Goal: Task Accomplishment & Management: Complete application form

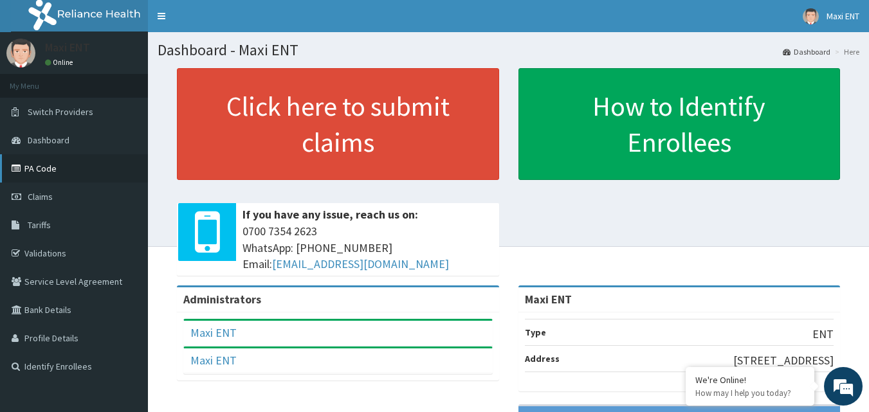
click at [104, 181] on link "PA Code" at bounding box center [74, 168] width 148 height 28
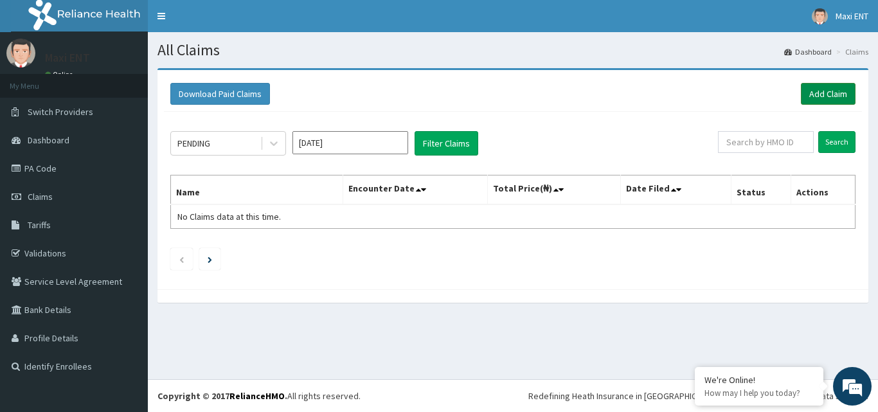
click at [829, 92] on link "Add Claim" at bounding box center [828, 94] width 55 height 22
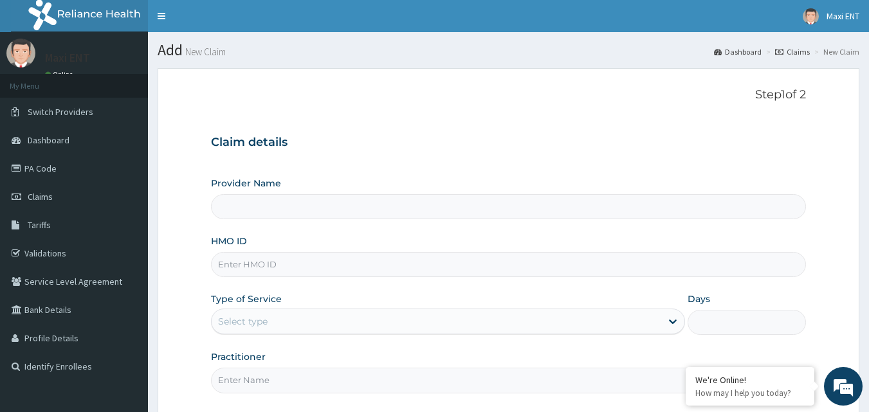
click at [309, 262] on input "HMO ID" at bounding box center [508, 264] width 595 height 25
type input "Maxi ENT"
type input "TOH/10003/C"
click at [273, 317] on div "Select type" at bounding box center [436, 321] width 449 height 21
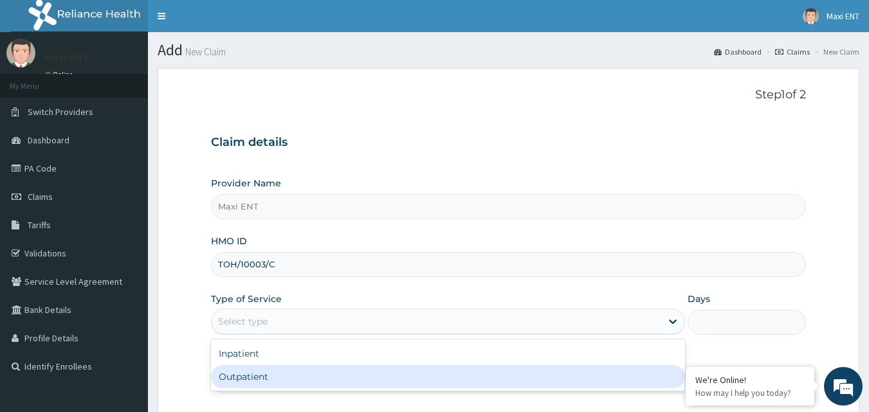
click at [235, 377] on div "Outpatient" at bounding box center [448, 376] width 474 height 23
type input "1"
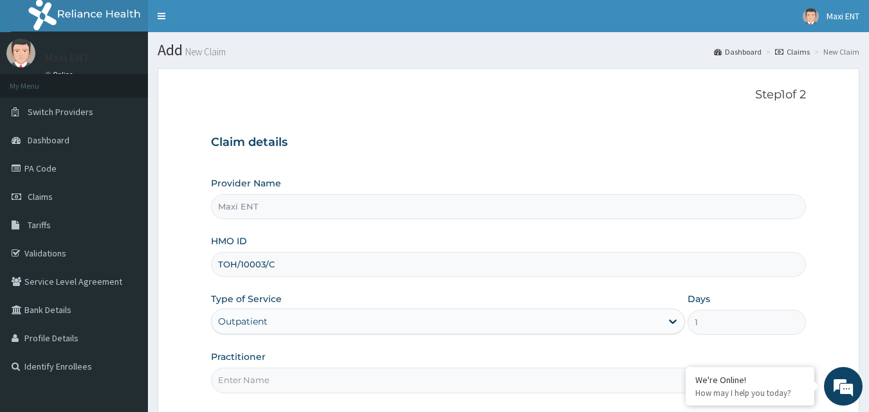
click at [253, 385] on input "Practitioner" at bounding box center [508, 380] width 595 height 25
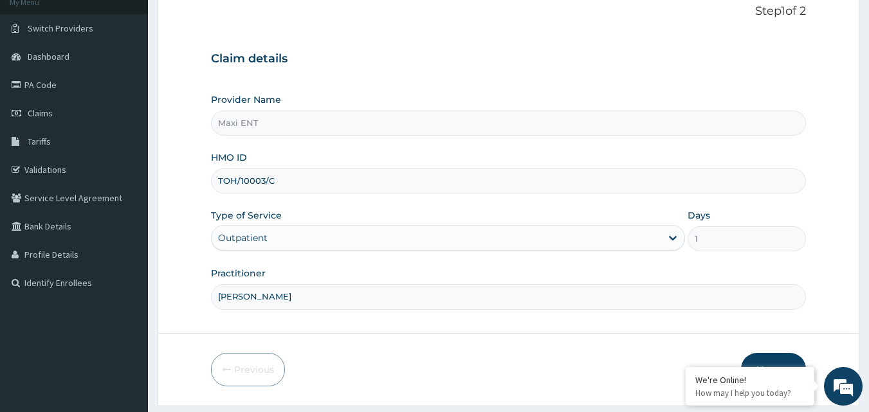
scroll to position [103, 0]
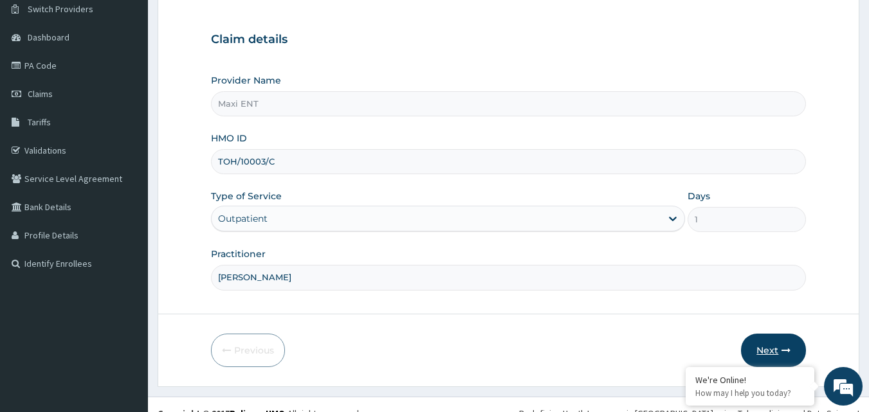
type input "[PERSON_NAME]"
click at [771, 350] on button "Next" at bounding box center [773, 350] width 65 height 33
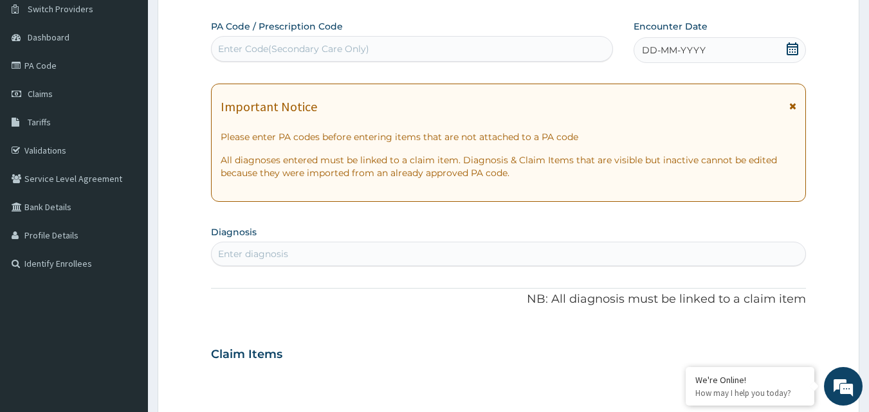
click at [278, 41] on div "Enter Code(Secondary Care Only)" at bounding box center [412, 49] width 401 height 21
paste input "PA/5F50E4"
type input "PA/5F50E4"
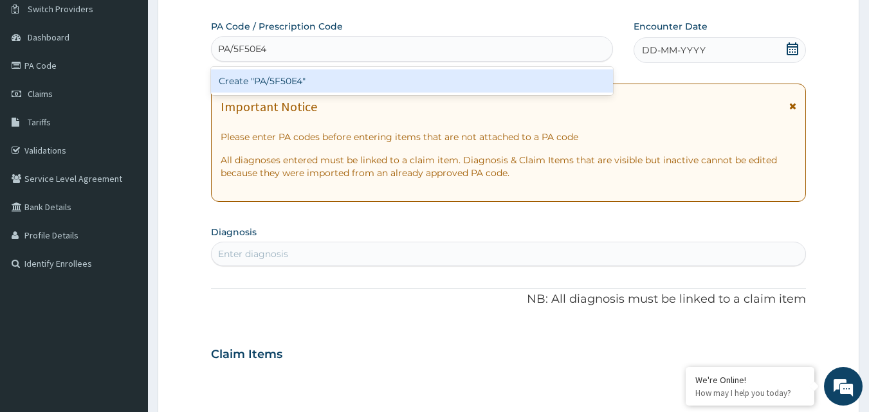
click at [287, 78] on div "Create "PA/5F50E4"" at bounding box center [412, 80] width 403 height 23
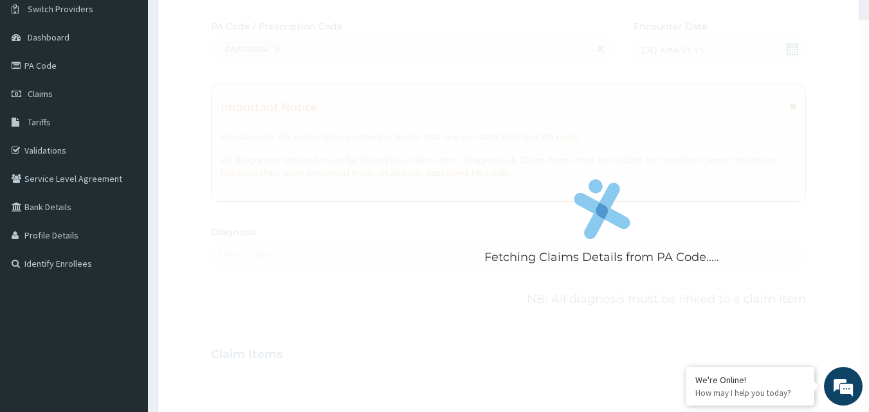
scroll to position [418, 0]
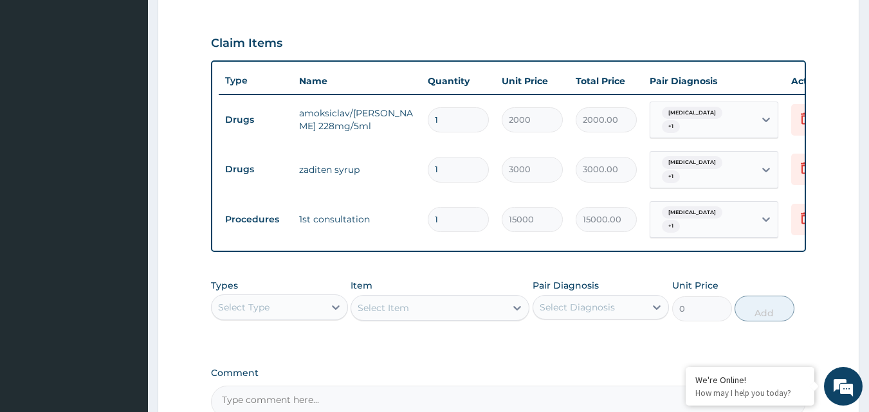
click at [373, 217] on td "1st consultation" at bounding box center [357, 219] width 129 height 26
